Goal: Transaction & Acquisition: Purchase product/service

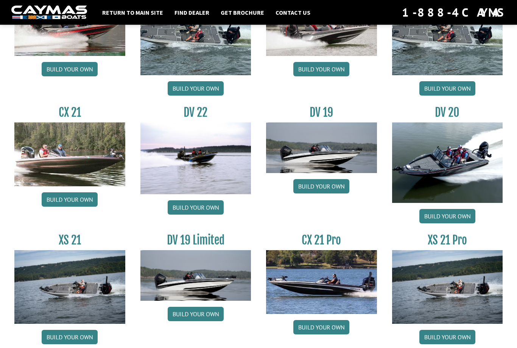
scroll to position [837, 0]
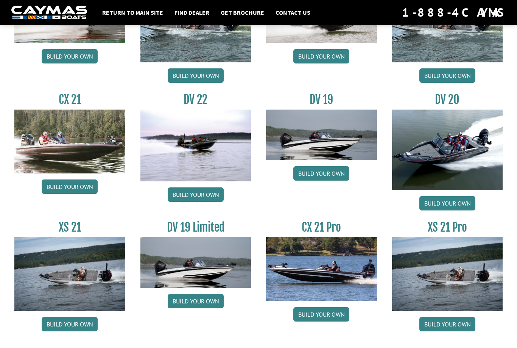
click at [440, 332] on link "Build your own" at bounding box center [447, 324] width 56 height 14
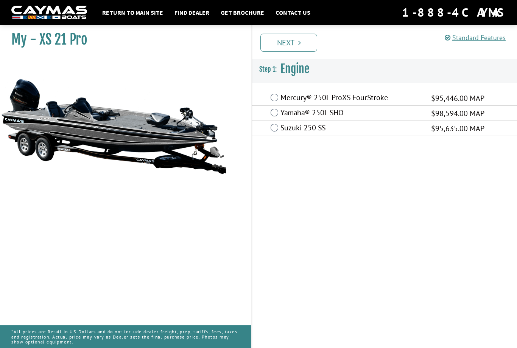
click at [282, 117] on label "Yamaha® 250L SHO" at bounding box center [350, 113] width 141 height 11
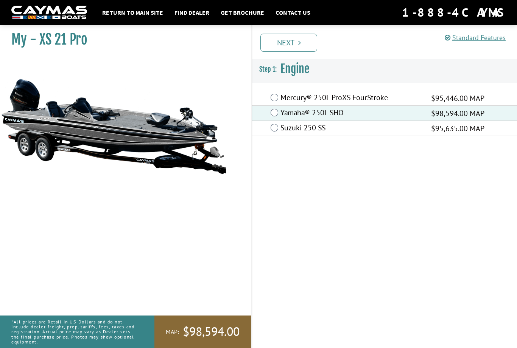
click at [302, 41] on link "Next" at bounding box center [288, 43] width 57 height 18
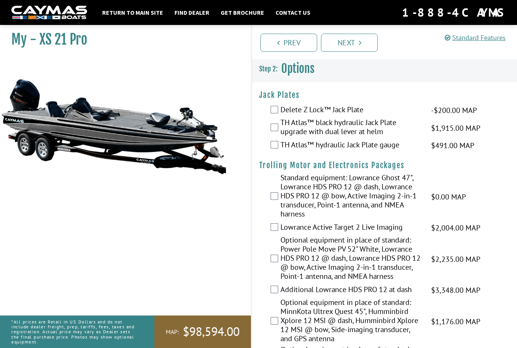
click at [281, 125] on label "TH Atlas™ black hydraulic Jack Plate upgrade with dual lever at helm" at bounding box center [350, 128] width 141 height 20
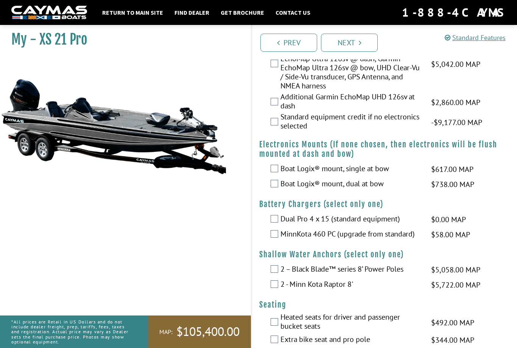
scroll to position [494, 0]
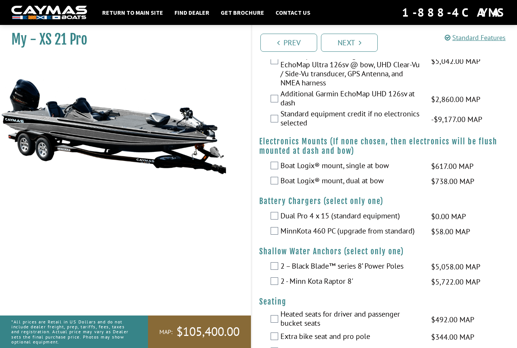
click at [279, 188] on div "Boat Logix® mount, dual at bow $738.00 MAP $872.00 MSRP" at bounding box center [384, 181] width 265 height 15
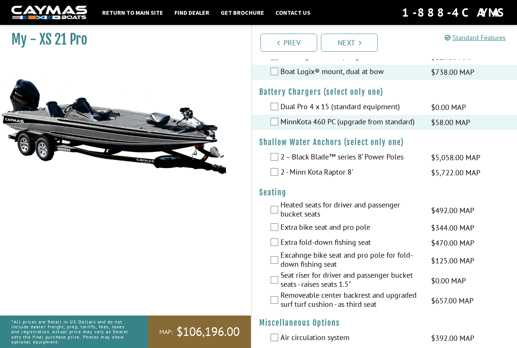
scroll to position [604, 0]
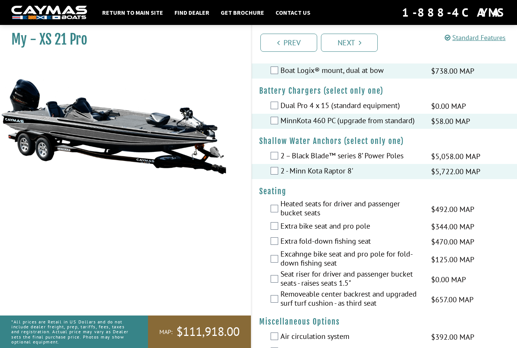
click at [496, 219] on div "Heated seats for driver and passenger bucket seats $492.00 MAP $581.00 MSRP" at bounding box center [384, 209] width 265 height 20
click at [494, 196] on h4 "Seating" at bounding box center [384, 191] width 250 height 9
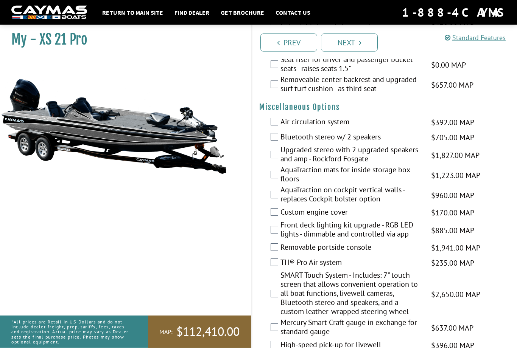
scroll to position [836, 0]
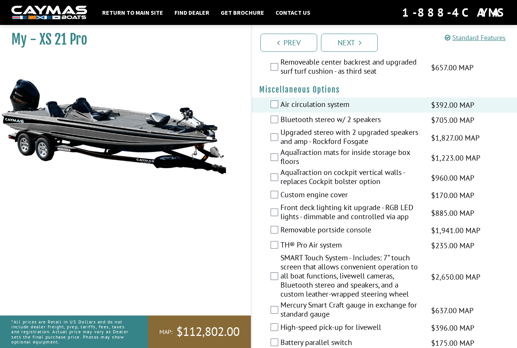
click at [266, 128] on div "Bluetooth stereo w/ 2 speakers $705.00 MAP $833.00 MSRP" at bounding box center [384, 120] width 265 height 15
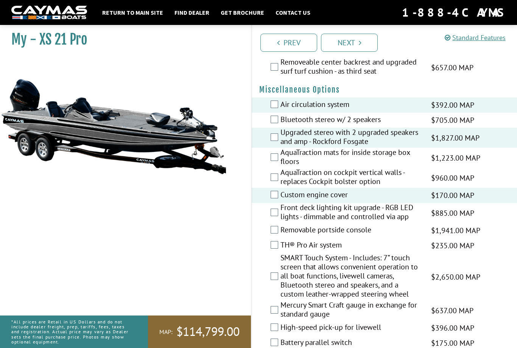
click at [267, 168] on div "AquaTraction mats for inside storage box floors $1,223.00 MAP $1,444.00 MSRP" at bounding box center [384, 158] width 265 height 20
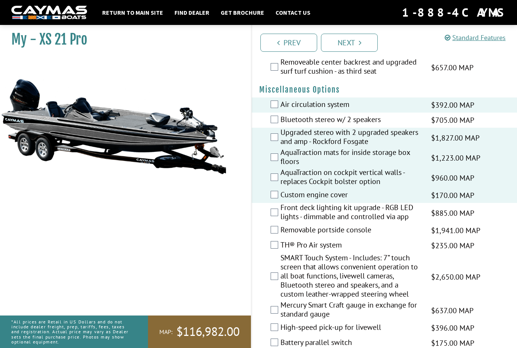
click at [282, 126] on label "Bluetooth stereo w/ 2 speakers" at bounding box center [350, 120] width 141 height 11
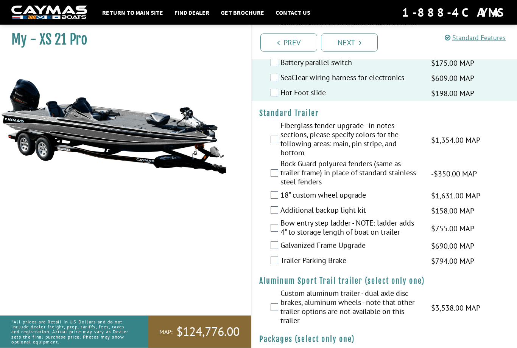
scroll to position [1117, 0]
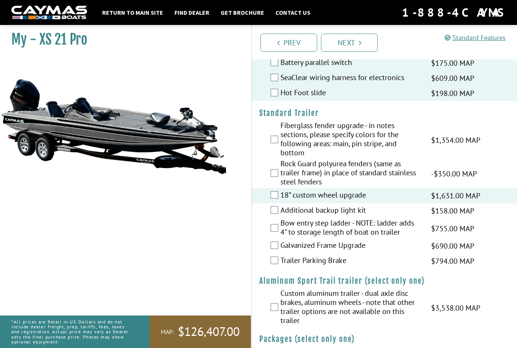
click at [273, 143] on div "Fiberglass fender upgrade - in notes sections, please specify colors for the fo…" at bounding box center [384, 140] width 265 height 38
click at [281, 149] on label "Fiberglass fender upgrade - in notes sections, please specify colors for the fo…" at bounding box center [350, 140] width 141 height 38
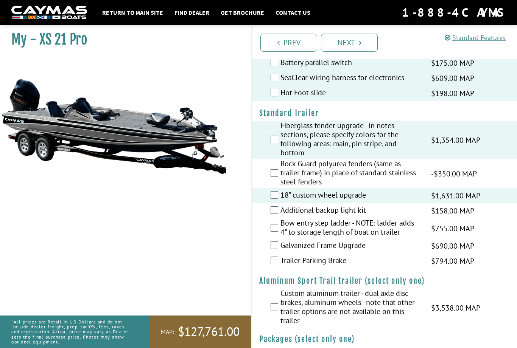
click at [281, 217] on label "Additional backup light kit" at bounding box center [350, 211] width 141 height 11
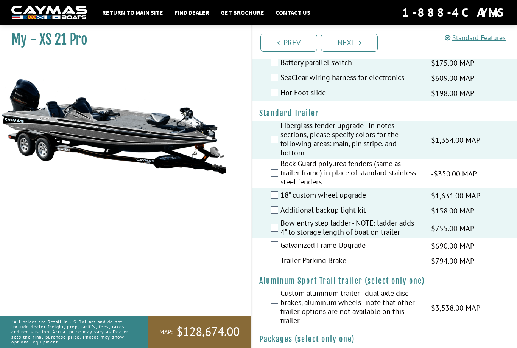
click at [266, 254] on div "Galvanized Frame Upgrade $690.00 MAP $815.00 MSRP" at bounding box center [384, 246] width 265 height 15
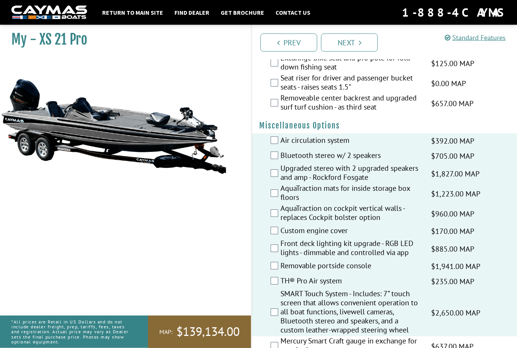
scroll to position [798, 0]
